Goal: Task Accomplishment & Management: Manage account settings

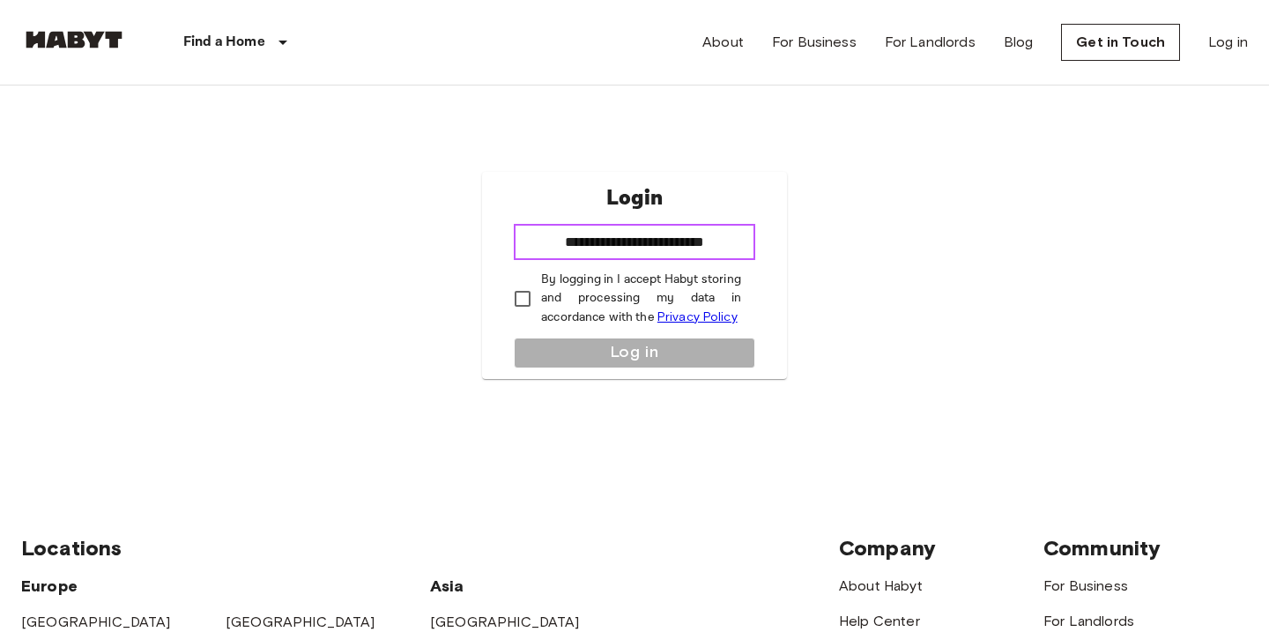
type input "**********"
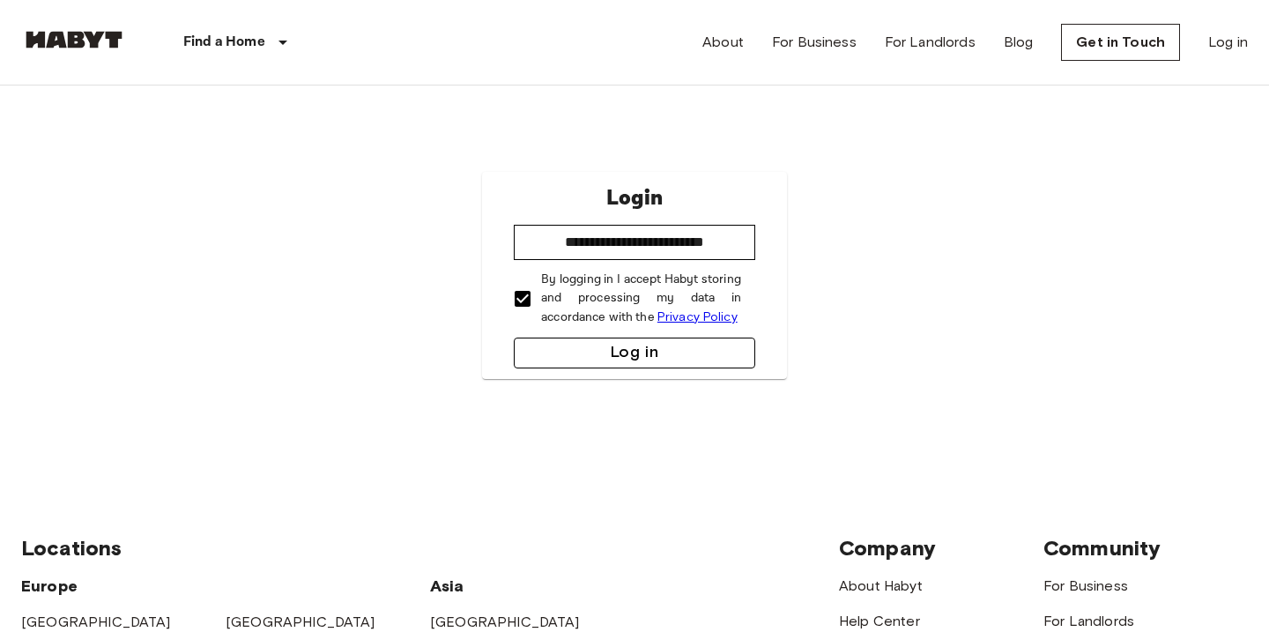
click at [552, 353] on button "Log in" at bounding box center [635, 353] width 242 height 31
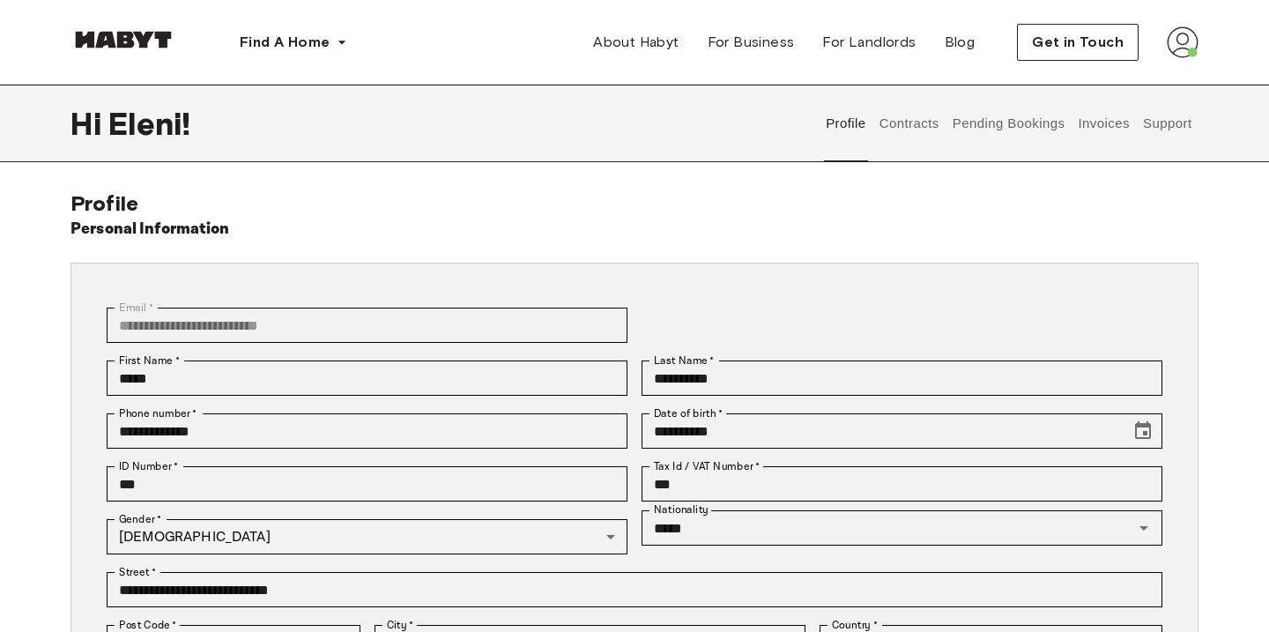
click at [916, 129] on button "Contracts" at bounding box center [909, 124] width 64 height 78
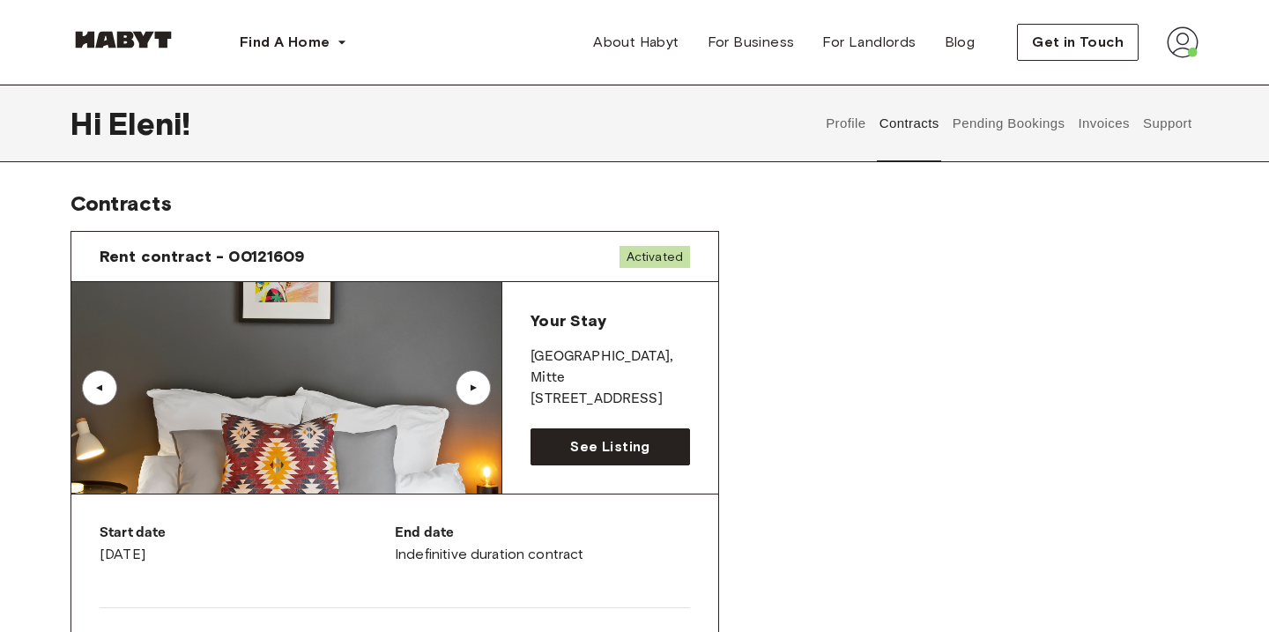
click at [1098, 119] on button "Invoices" at bounding box center [1104, 124] width 56 height 78
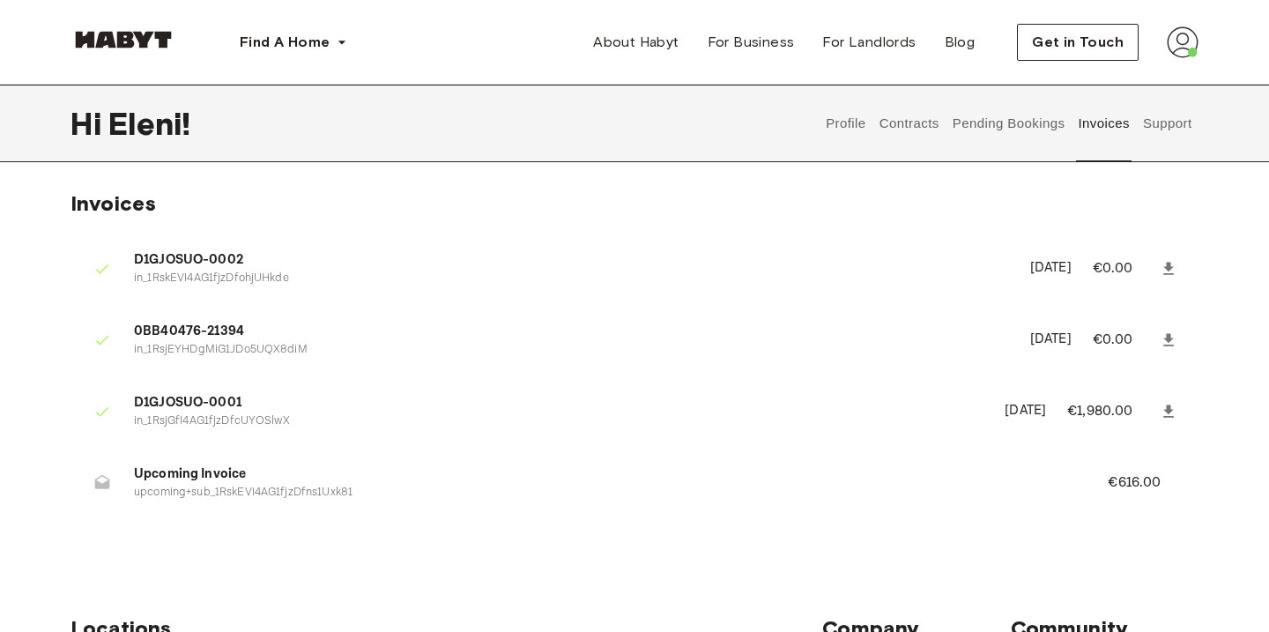
click at [1160, 120] on button "Support" at bounding box center [1168, 124] width 54 height 78
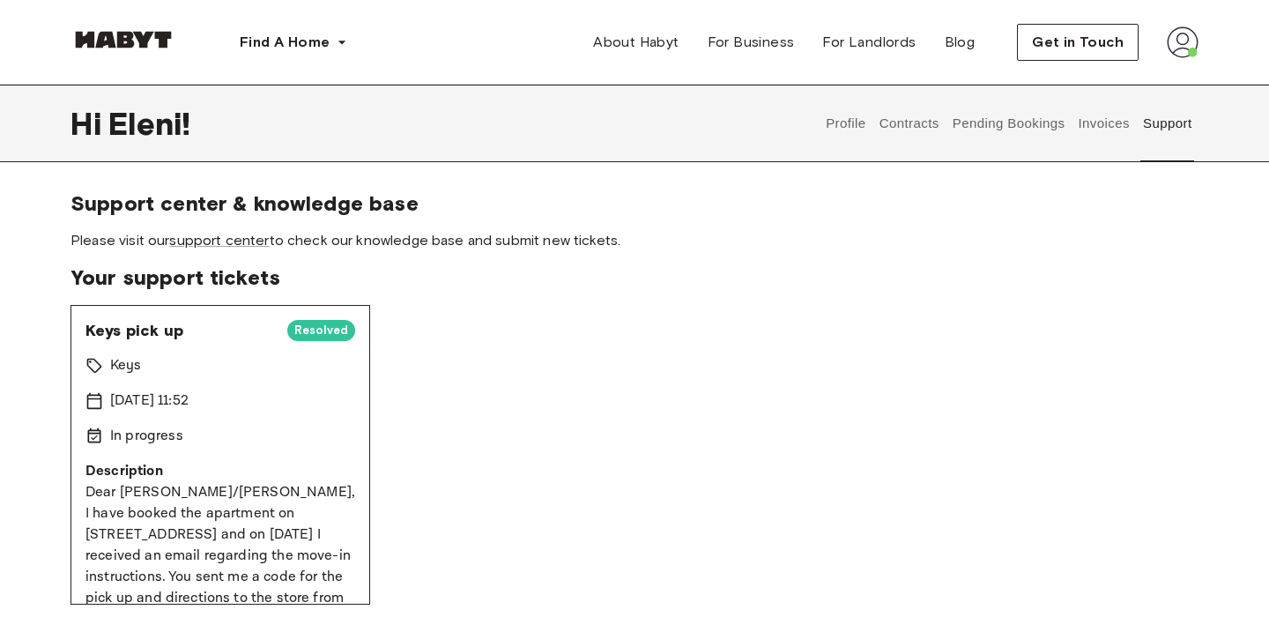
click at [916, 130] on button "Contracts" at bounding box center [909, 124] width 64 height 78
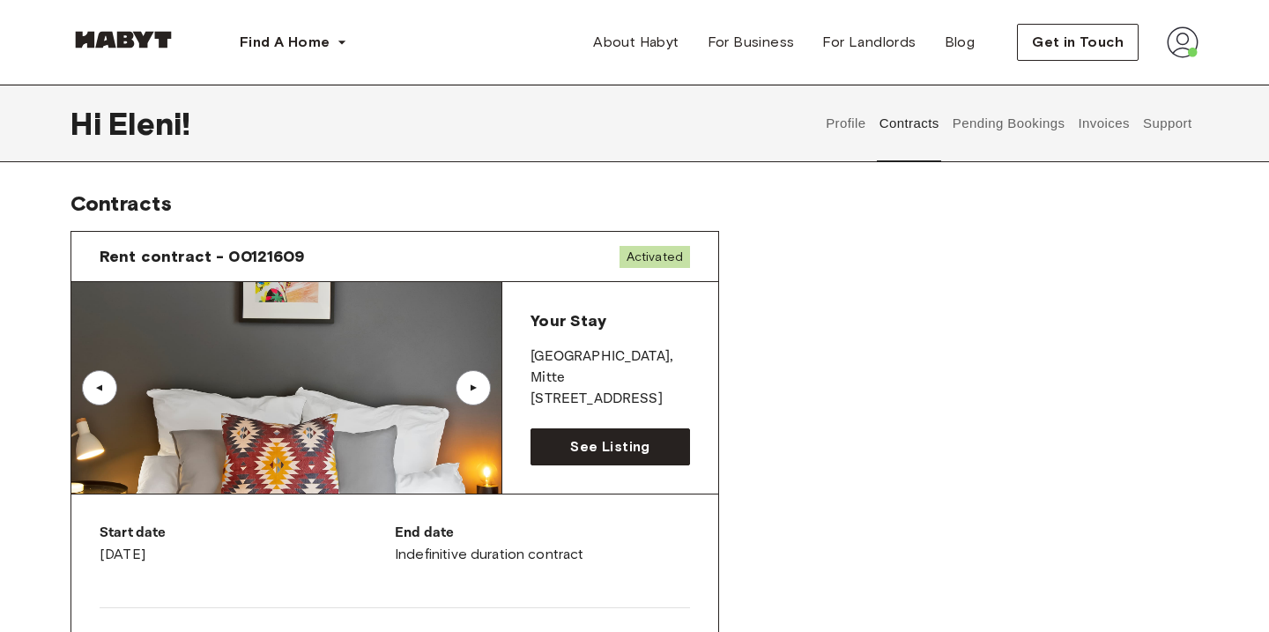
click at [1190, 36] on img at bounding box center [1183, 42] width 32 height 32
click at [1151, 117] on span "Log out" at bounding box center [1133, 118] width 53 height 21
